Goal: Communication & Community: Answer question/provide support

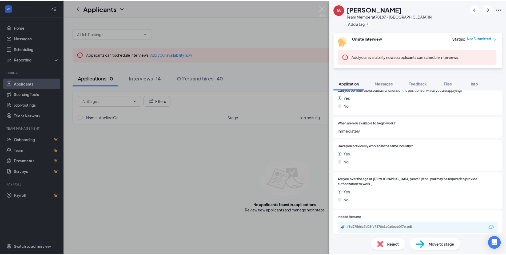
scroll to position [240, 0]
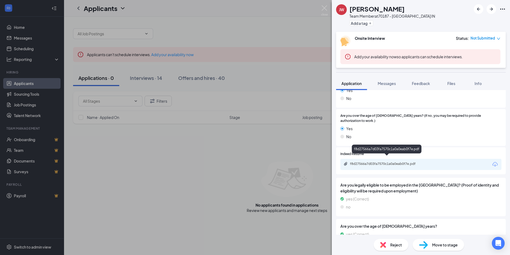
click at [381, 161] on div "f8d27566a7d03fa7570c1a0a0eab0f7e.pdf" at bounding box center [387, 163] width 75 height 4
click at [232, 180] on div "JW Jayden Wilson Team Member at 70187 - Boonville IN Add a tag Onsite Interview…" at bounding box center [255, 127] width 510 height 255
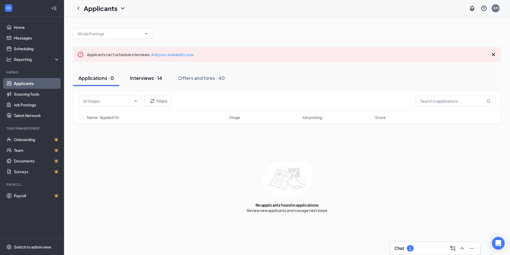
click at [151, 78] on div "Interviews · 14" at bounding box center [146, 77] width 32 height 7
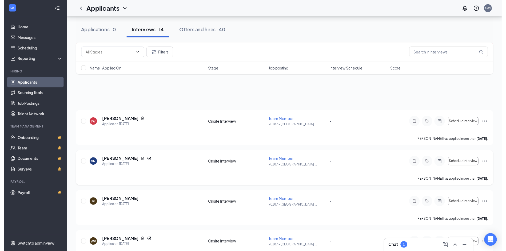
scroll to position [107, 0]
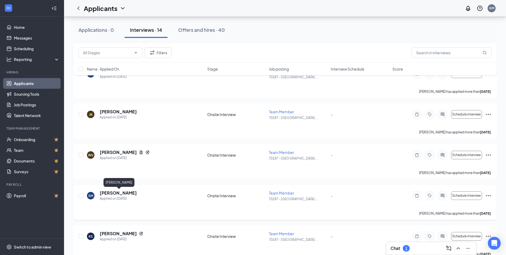
click at [122, 192] on h5 "[PERSON_NAME]" at bounding box center [118, 193] width 37 height 6
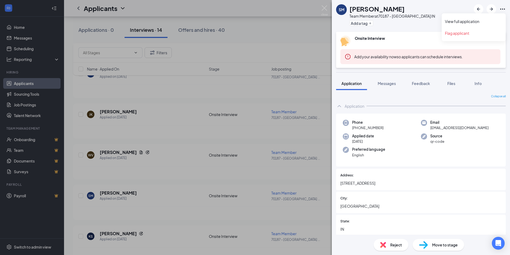
click at [501, 7] on icon "Ellipses" at bounding box center [503, 9] width 6 height 6
click at [485, 21] on link "View full application" at bounding box center [474, 21] width 58 height 5
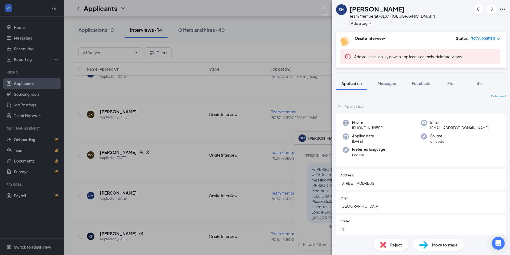
click at [189, 182] on div "SM Stephanie Masterson Team Member at 70187 - Boonville IN Add a tag Onsite Int…" at bounding box center [255, 127] width 510 height 255
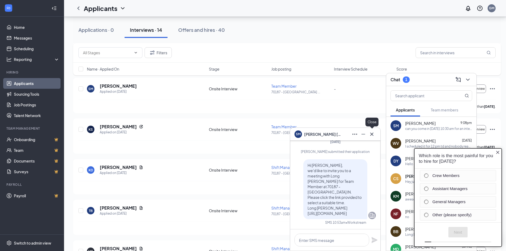
click at [372, 132] on icon "Cross" at bounding box center [372, 134] width 6 height 6
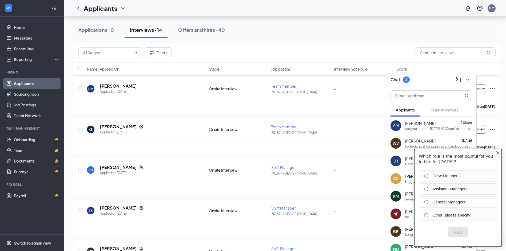
click at [497, 152] on icon "Close button" at bounding box center [498, 153] width 4 height 4
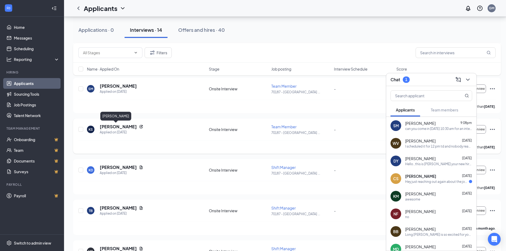
click at [108, 129] on h5 "khia seitz" at bounding box center [118, 127] width 37 height 6
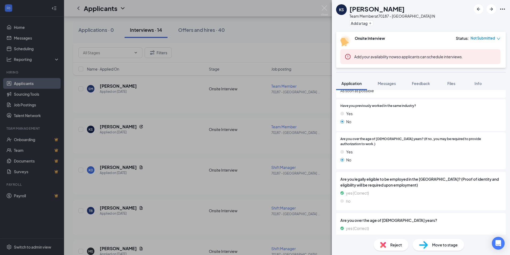
scroll to position [261, 0]
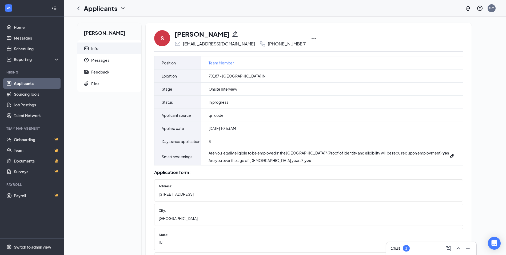
click at [311, 38] on icon "Ellipses" at bounding box center [314, 38] width 6 height 6
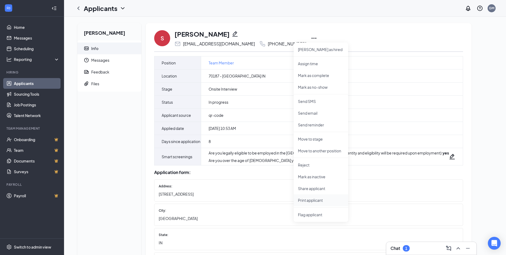
click at [305, 201] on p "Print applicant" at bounding box center [321, 199] width 46 height 5
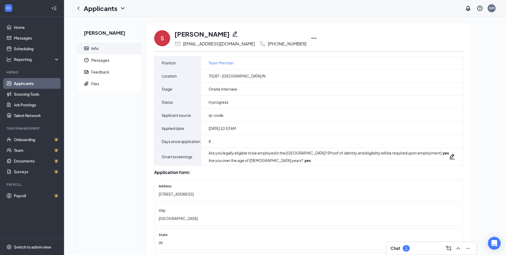
click at [397, 248] on h3 "Chat" at bounding box center [396, 248] width 10 height 6
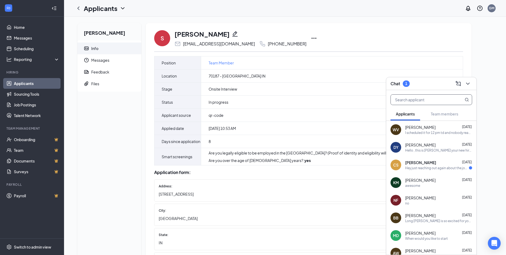
click at [418, 100] on input "text" at bounding box center [422, 99] width 63 height 10
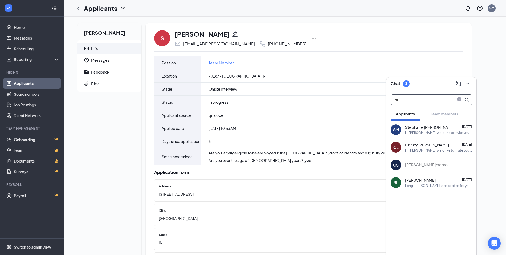
type input "st"
click at [415, 128] on div "St ephanie [PERSON_NAME]" at bounding box center [429, 126] width 48 height 5
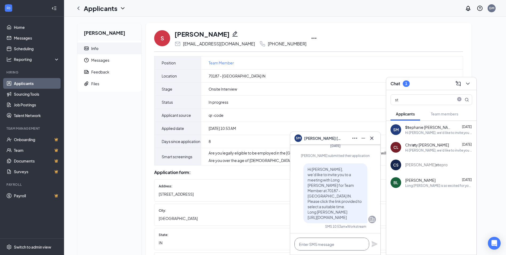
click at [317, 246] on textarea at bounding box center [332, 243] width 75 height 13
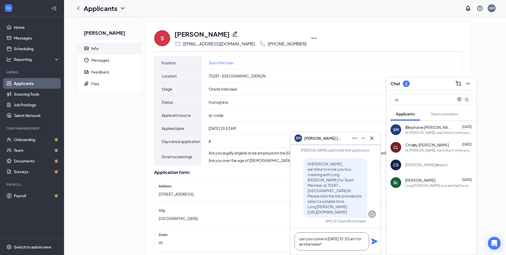
type textarea "can you come in [DATE] 10:30 am for an interview?"
click at [373, 240] on icon "Plane" at bounding box center [375, 241] width 6 height 6
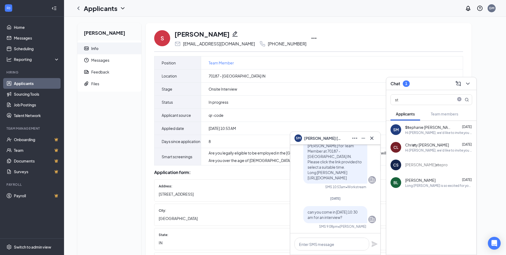
click at [337, 27] on div "S [PERSON_NAME] [EMAIL_ADDRESS][DOMAIN_NAME] [PHONE_NUMBER] [PERSON_NAME] as hi…" at bounding box center [309, 225] width 326 height 405
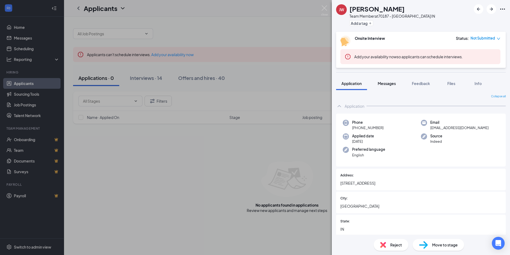
click at [385, 82] on span "Messages" at bounding box center [387, 83] width 18 height 5
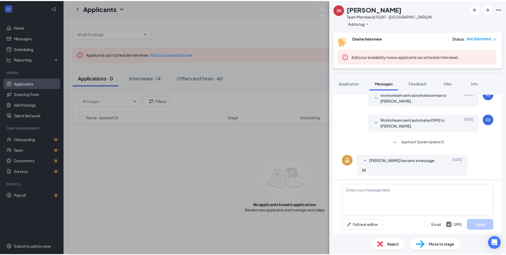
scroll to position [50, 0]
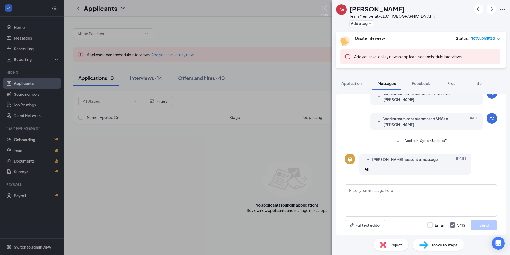
click at [131, 173] on div "JW Jayden Wilson Team Member at 70187 - Boonville IN Add a tag Onsite Interview…" at bounding box center [255, 127] width 510 height 255
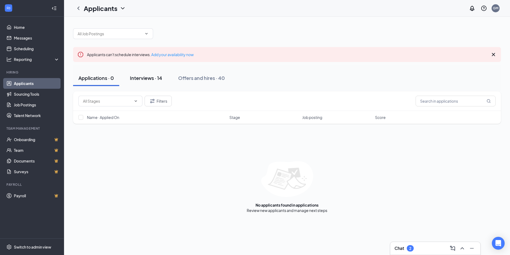
click at [154, 78] on div "Interviews · 14" at bounding box center [146, 77] width 32 height 7
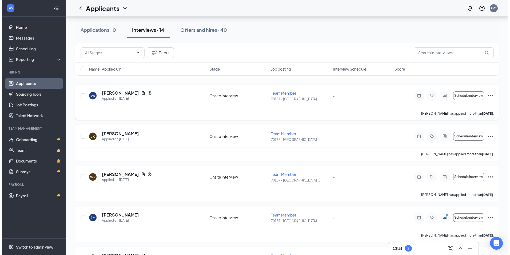
scroll to position [107, 0]
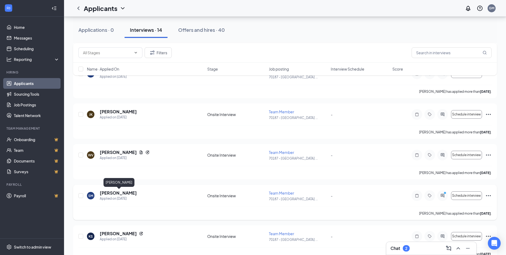
click at [136, 192] on h5 "[PERSON_NAME]" at bounding box center [118, 193] width 37 height 6
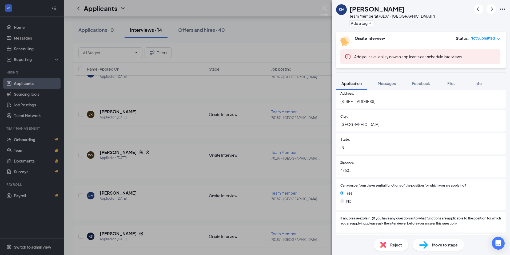
scroll to position [60, 0]
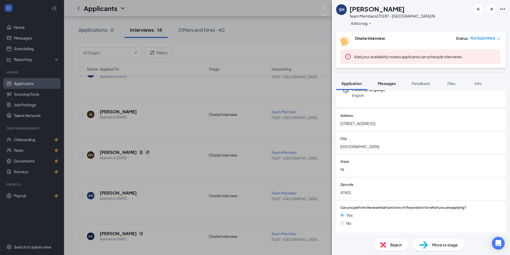
click at [387, 82] on span "Messages" at bounding box center [387, 83] width 18 height 5
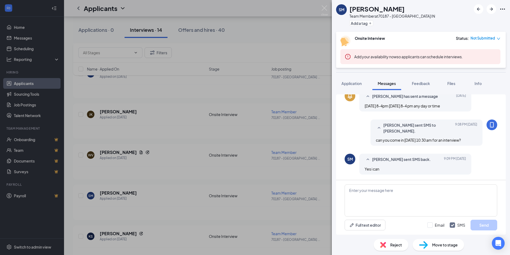
scroll to position [124, 0]
click at [364, 195] on textarea at bounding box center [421, 200] width 153 height 32
type textarea "thank you, look forward to meeting you."
click at [484, 224] on button "Send" at bounding box center [484, 224] width 27 height 11
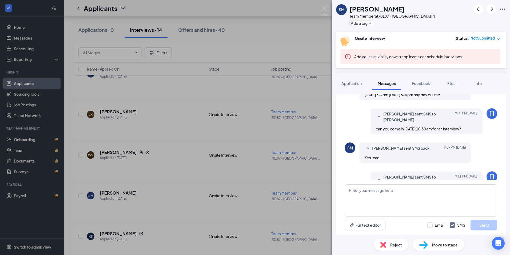
scroll to position [158, 0]
